Goal: Task Accomplishment & Management: Manage account settings

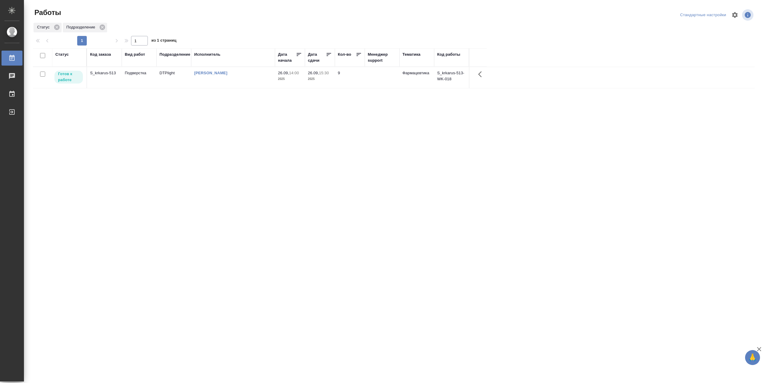
click at [239, 81] on td "[PERSON_NAME]" at bounding box center [233, 77] width 84 height 21
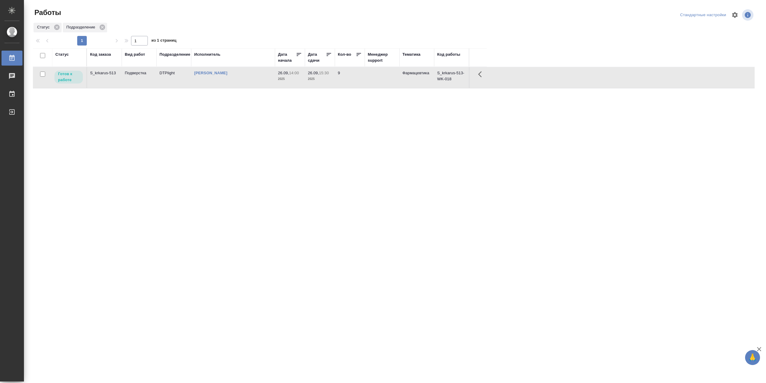
click at [239, 81] on td "[PERSON_NAME]" at bounding box center [233, 77] width 84 height 21
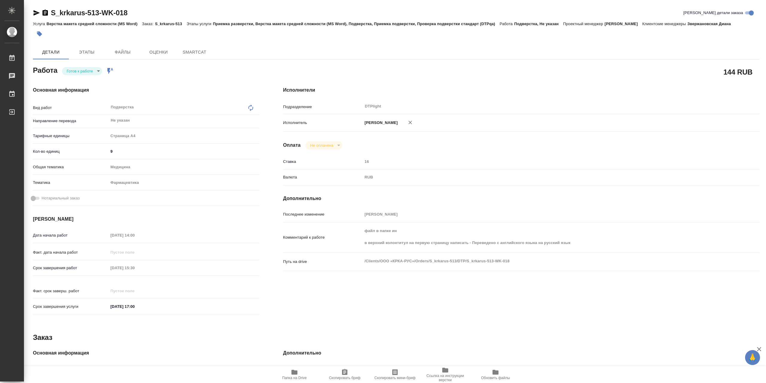
type textarea "x"
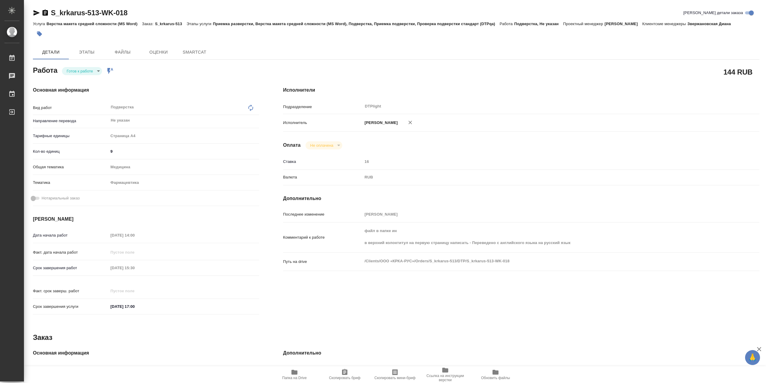
type textarea "x"
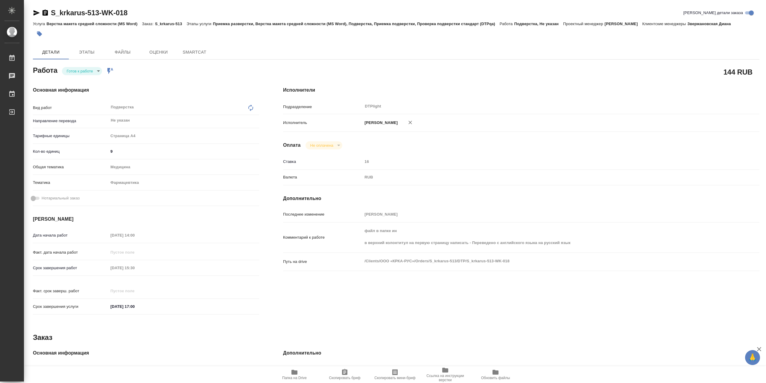
type textarea "x"
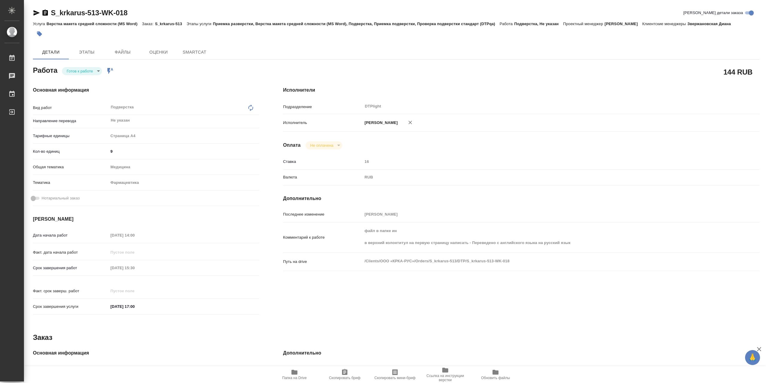
type textarea "x"
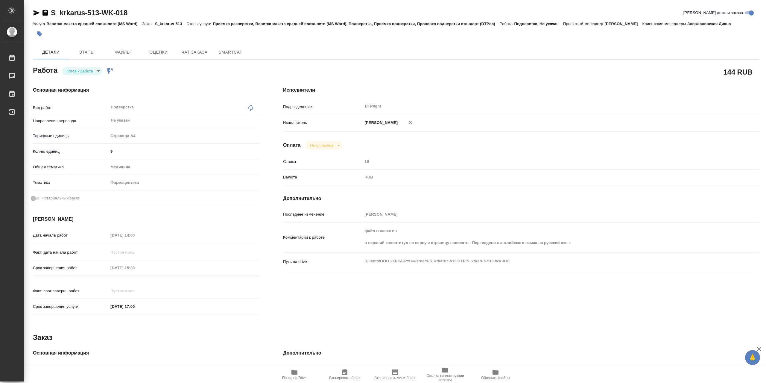
type textarea "x"
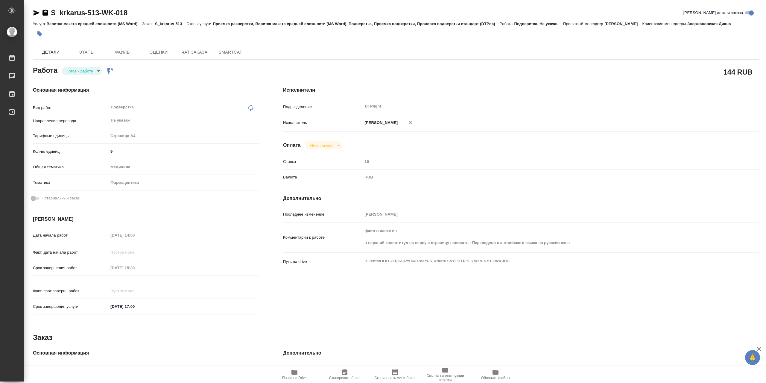
type textarea "x"
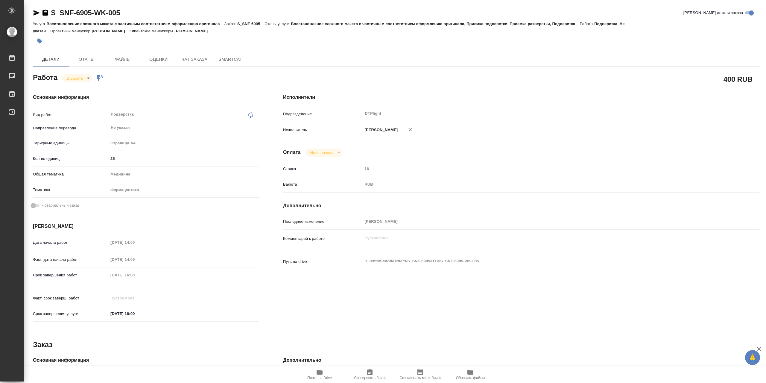
click at [81, 78] on body "🙏 .cls-1 fill:#fff; AWATERA Сархатов [PERSON_NAME] Работы 0 Чаты График Выйти S…" at bounding box center [383, 191] width 766 height 383
click at [88, 89] on button "Выполнен" at bounding box center [78, 90] width 22 height 7
type textarea "x"
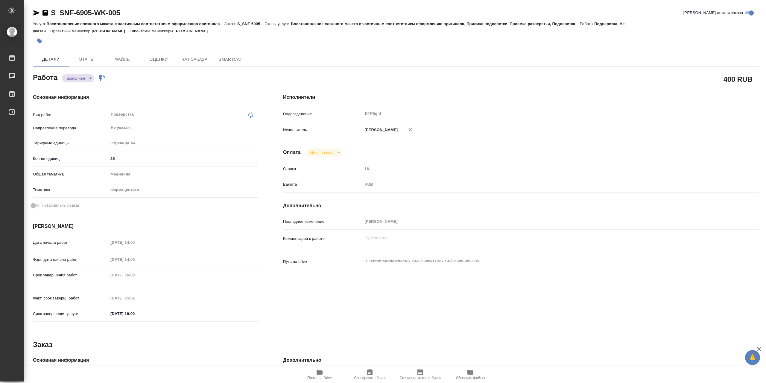
type textarea "x"
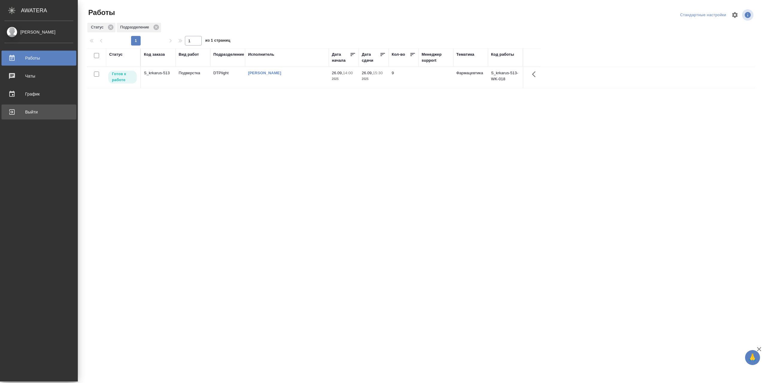
click at [30, 116] on link "Выйти" at bounding box center [38, 111] width 75 height 15
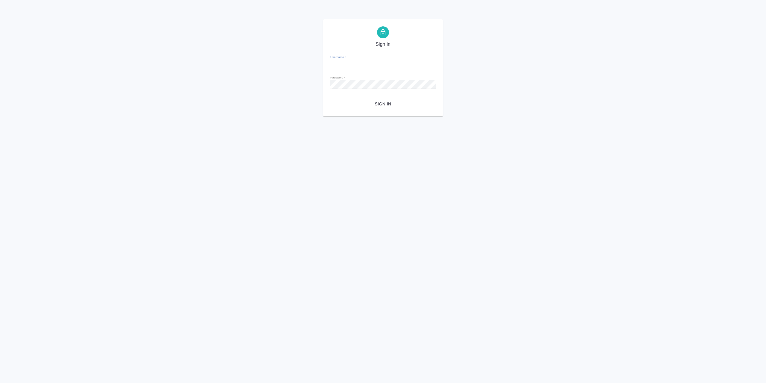
type input "r.sarkhatov@awatera.com"
click at [395, 106] on span "Sign in" at bounding box center [383, 103] width 96 height 7
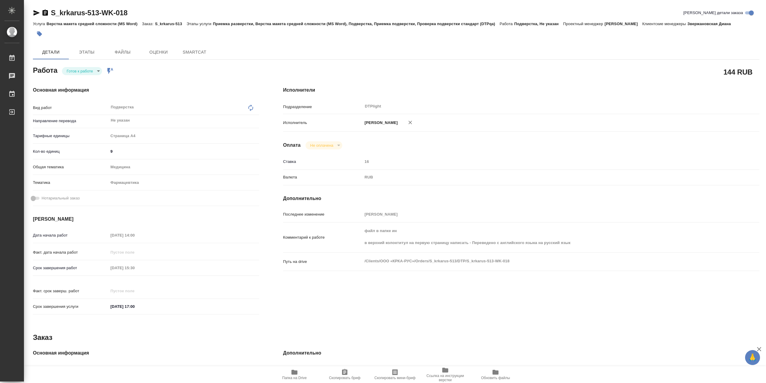
type textarea "x"
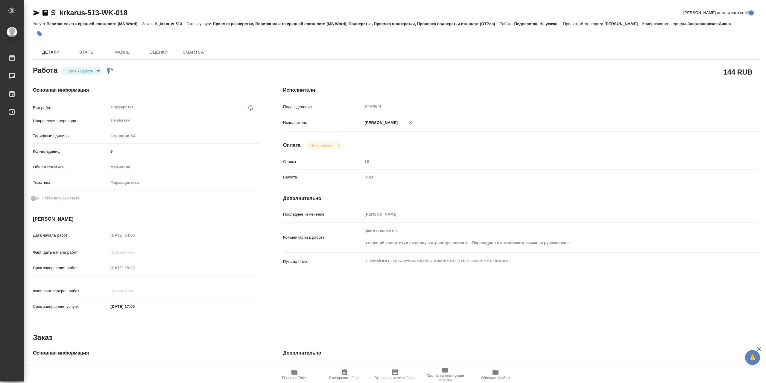
type textarea "x"
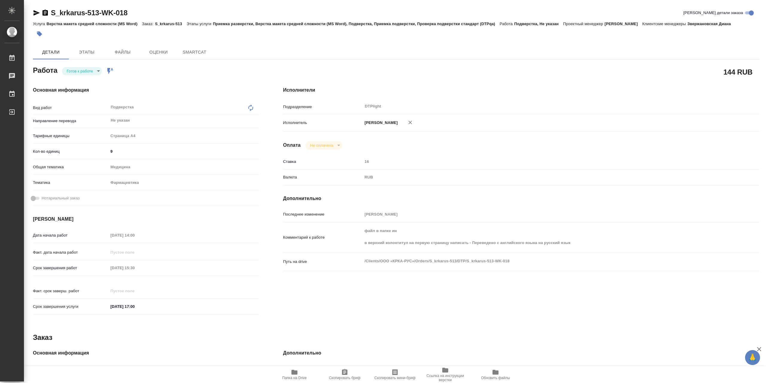
type textarea "x"
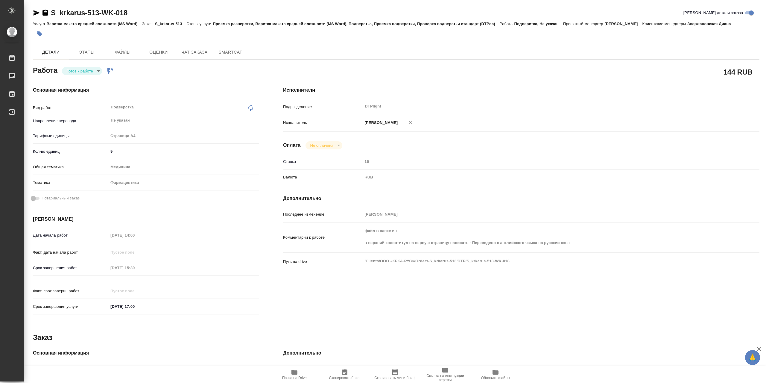
type textarea "x"
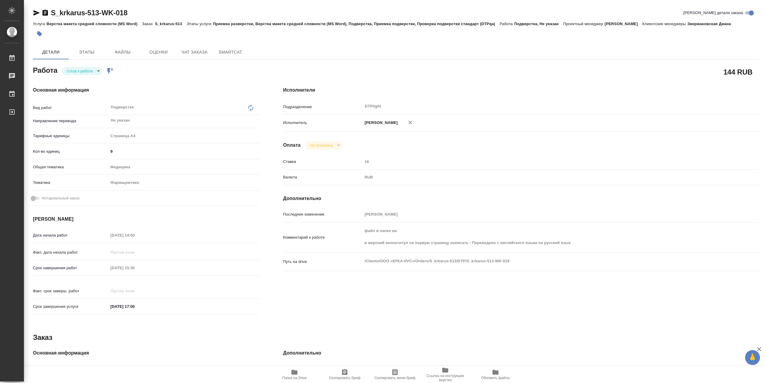
type textarea "x"
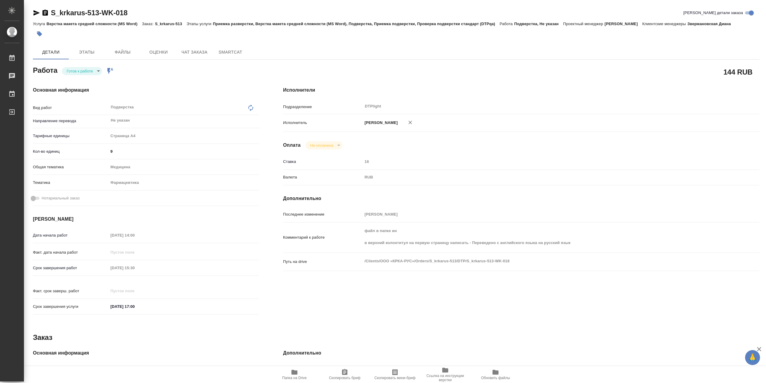
click at [296, 378] on span "Папка на Drive" at bounding box center [294, 377] width 25 height 4
click at [84, 70] on body "🙏 .cls-1 fill:#fff; AWATERA Сархатов [PERSON_NAME] Работы 0 Чаты График Выйти S…" at bounding box center [383, 191] width 766 height 383
click at [86, 71] on li "В работе" at bounding box center [82, 73] width 40 height 10
type textarea "x"
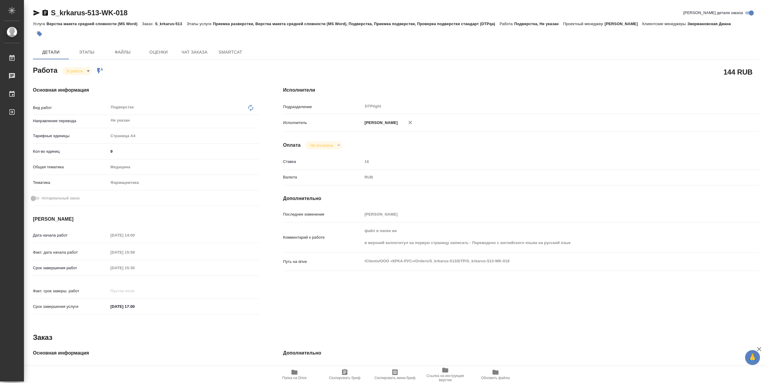
type textarea "x"
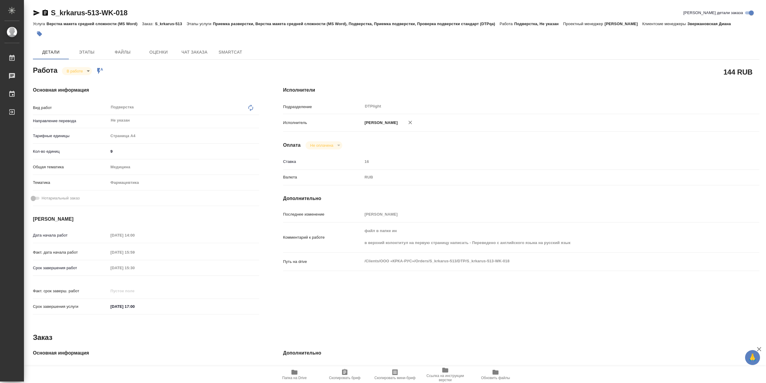
type textarea "x"
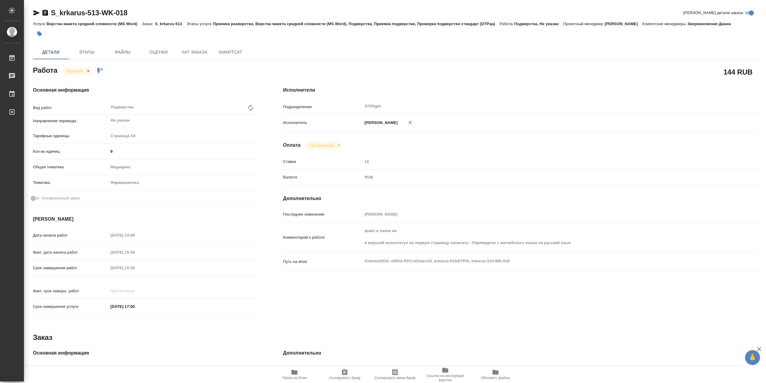
type textarea "x"
click at [298, 371] on icon "button" at bounding box center [294, 371] width 7 height 7
click at [66, 75] on body "🙏 .cls-1 fill:#fff; AWATERA Сархатов [PERSON_NAME] Работы 0 Чаты График Выйти S…" at bounding box center [383, 191] width 766 height 383
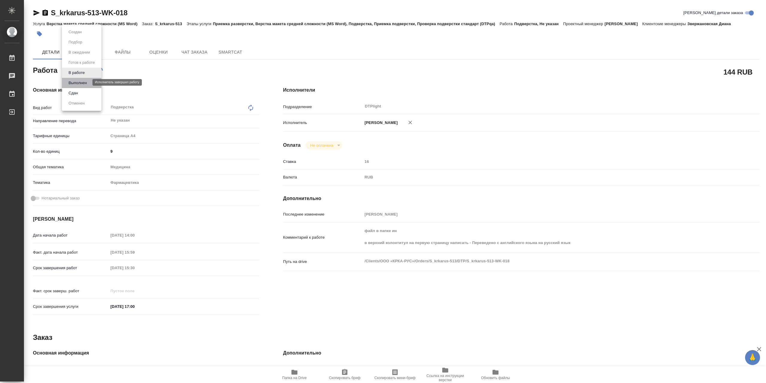
click at [77, 81] on button "Выполнен" at bounding box center [78, 83] width 22 height 7
type textarea "x"
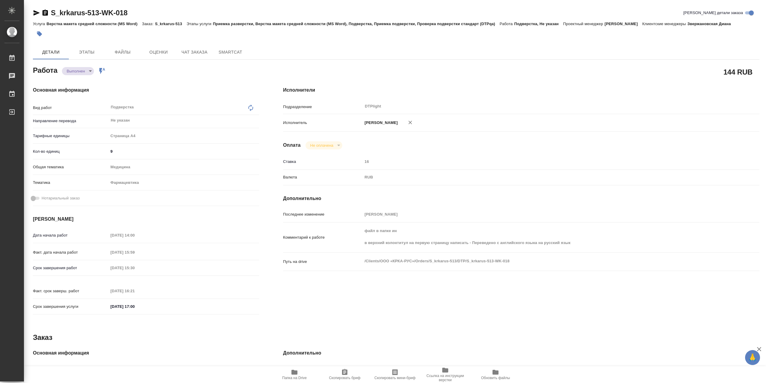
type textarea "x"
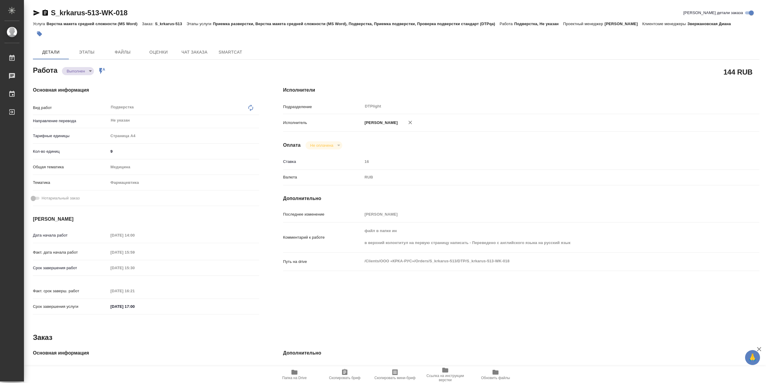
type textarea "x"
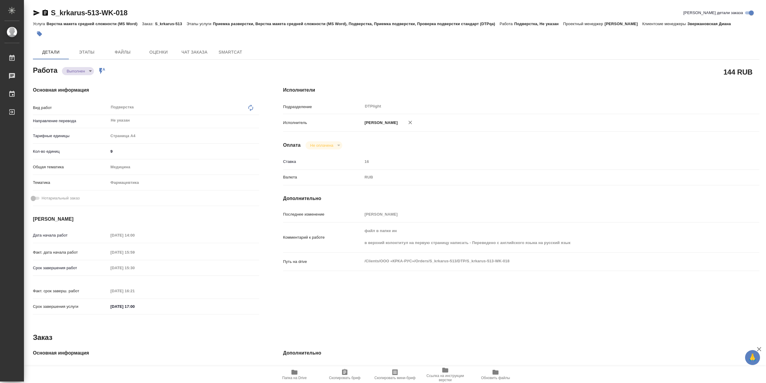
type textarea "x"
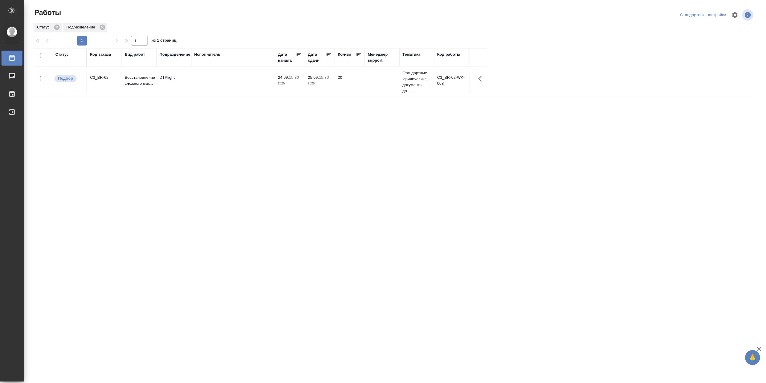
click at [218, 83] on td at bounding box center [233, 81] width 84 height 21
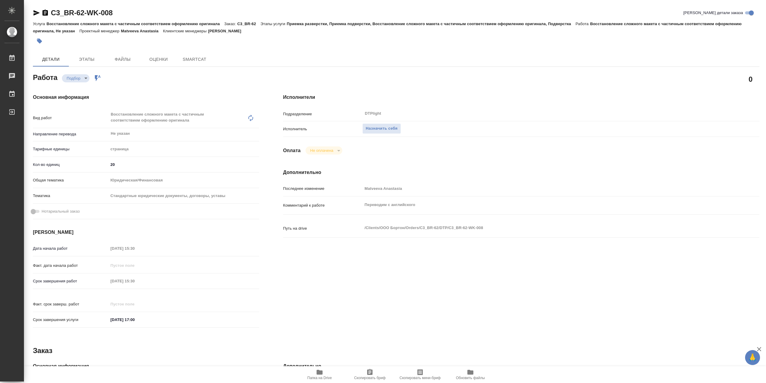
type textarea "x"
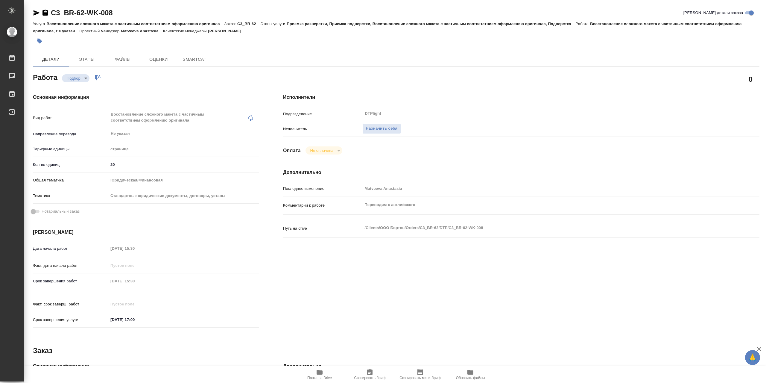
type textarea "x"
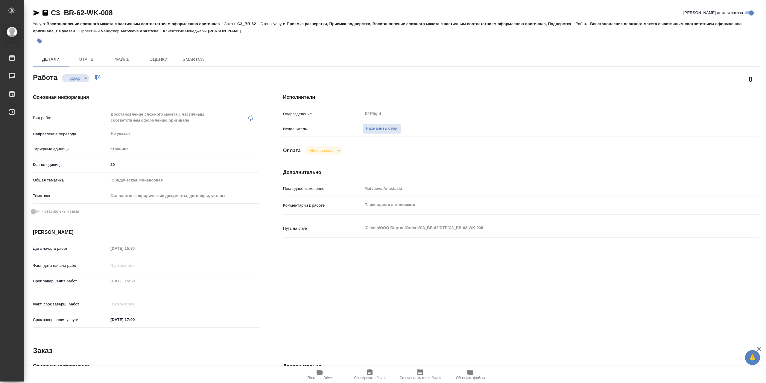
type textarea "x"
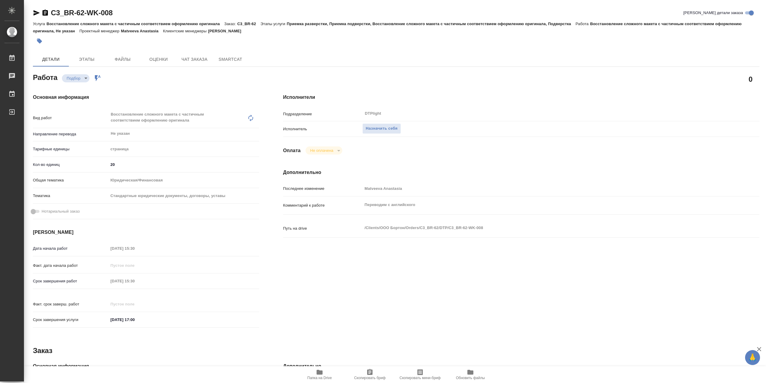
click at [322, 372] on icon "button" at bounding box center [319, 371] width 6 height 5
type textarea "x"
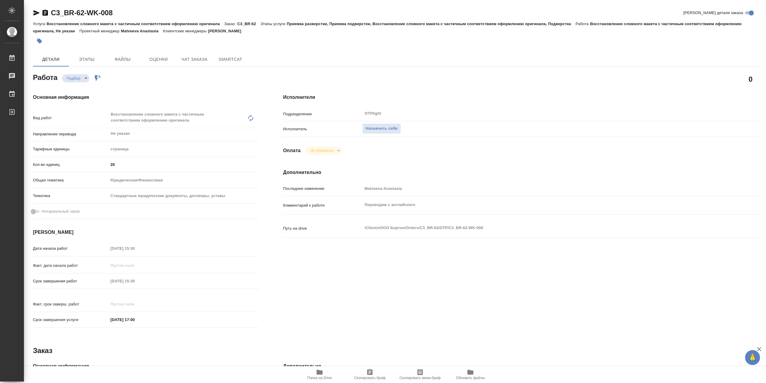
type textarea "x"
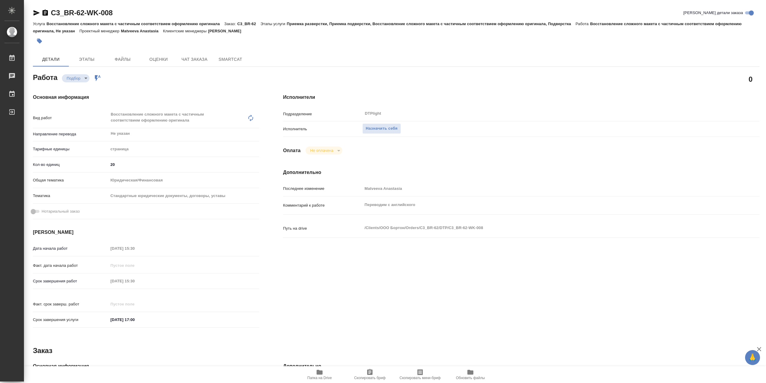
type textarea "x"
